Goal: Find specific page/section

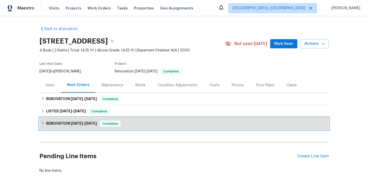
click at [97, 126] on h6 "RENOVATION [DATE] - [DATE]" at bounding box center [71, 124] width 51 height 6
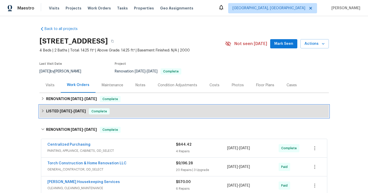
click at [103, 114] on span "Complete" at bounding box center [99, 111] width 20 height 5
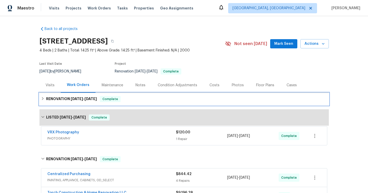
click at [96, 101] on h6 "RENOVATION [DATE] - [DATE]" at bounding box center [71, 99] width 51 height 6
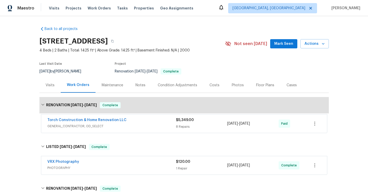
click at [123, 124] on span "GENERAL_CONTRACTOR, OD_SELECT" at bounding box center [111, 126] width 129 height 5
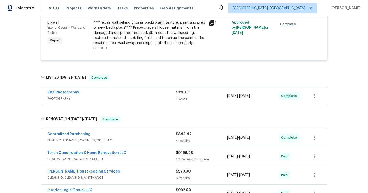
scroll to position [483, 0]
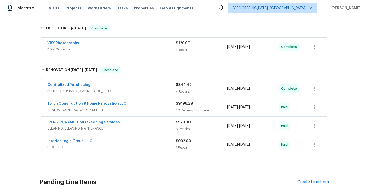
click at [122, 52] on span "PHOTOGRAPHY" at bounding box center [111, 49] width 129 height 5
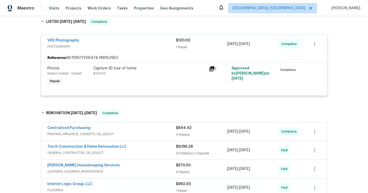
scroll to position [561, 0]
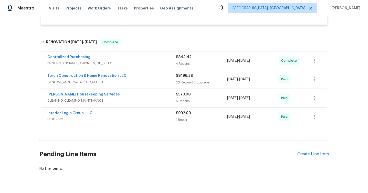
click at [120, 66] on span "PAINTING, APPLIANCE, CABINETS, OD_SELECT" at bounding box center [111, 63] width 129 height 5
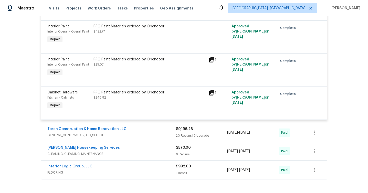
scroll to position [660, 0]
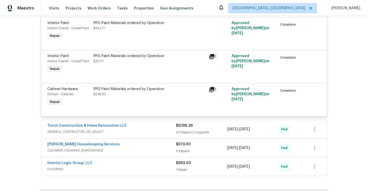
click at [131, 134] on span "GENERAL_CONTRACTOR, OD_SELECT" at bounding box center [111, 131] width 129 height 5
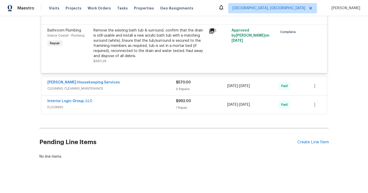
scroll to position [1732, 0]
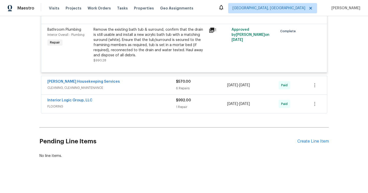
click at [124, 87] on span "CLEANING, CLEANING_MAINTENANCE" at bounding box center [111, 87] width 129 height 5
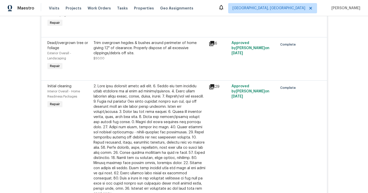
scroll to position [2091, 0]
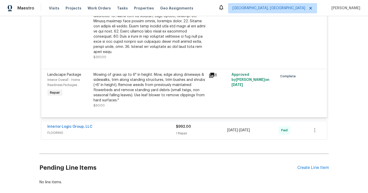
click at [128, 126] on div "Interior Logic Group, LLC" at bounding box center [111, 127] width 129 height 6
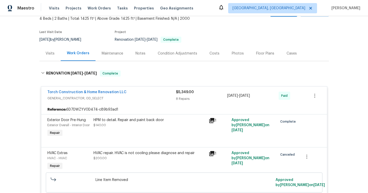
scroll to position [0, 0]
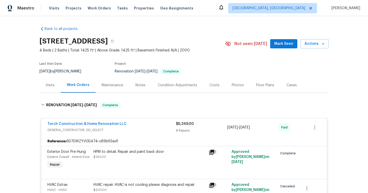
click at [178, 85] on div "Condition Adjustments" at bounding box center [177, 85] width 39 height 5
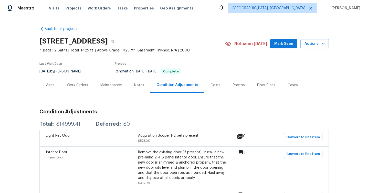
click at [134, 85] on div "Notes" at bounding box center [139, 85] width 10 height 5
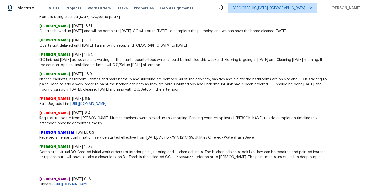
scroll to position [275, 0]
